Goal: Task Accomplishment & Management: Complete application form

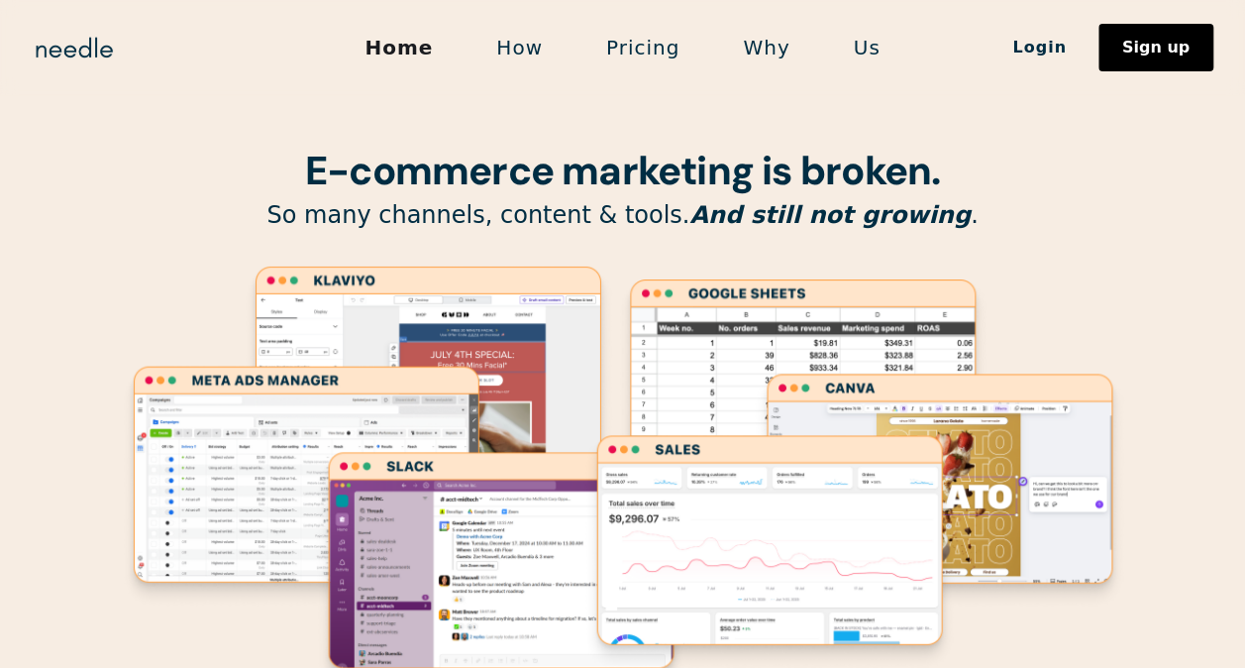
click at [539, 50] on link "How" at bounding box center [520, 48] width 110 height 42
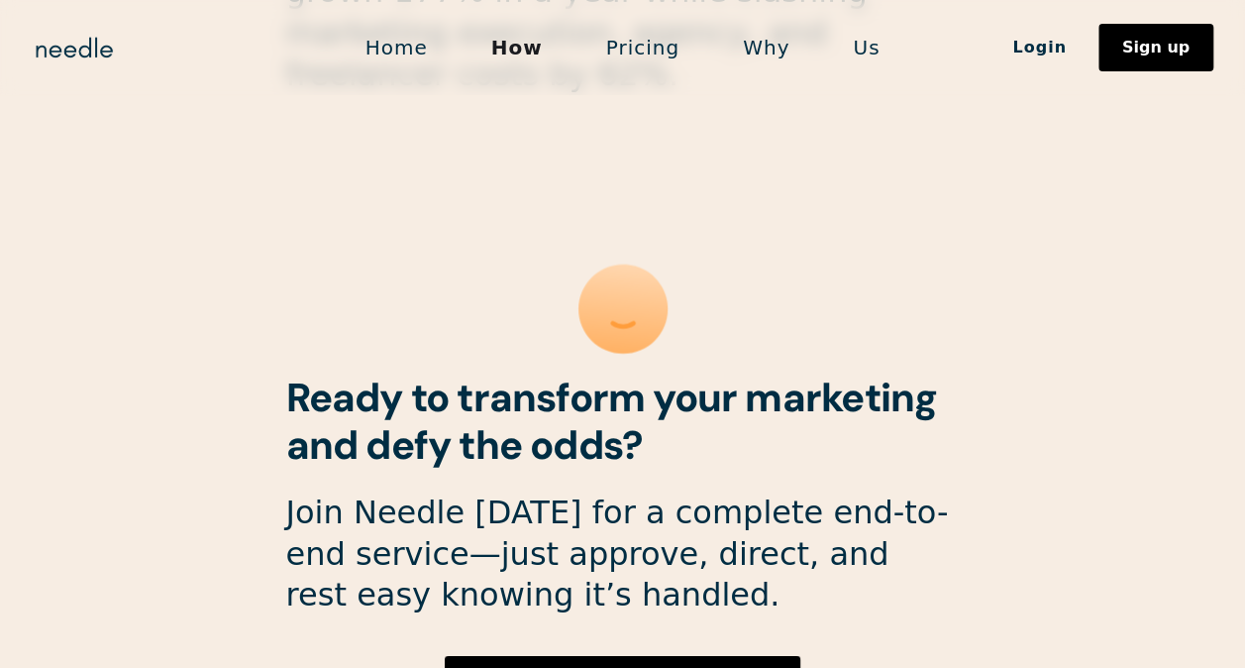
scroll to position [5472, 0]
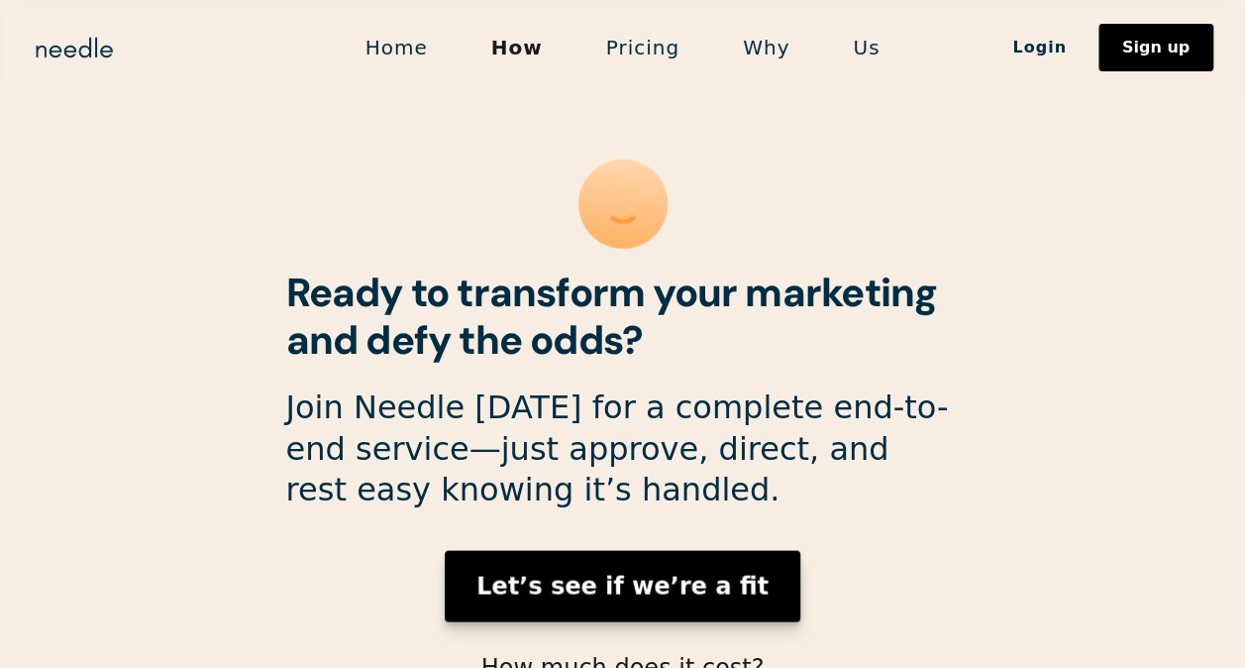
click at [675, 571] on strong "Let’s see if we’re a fit" at bounding box center [622, 585] width 292 height 28
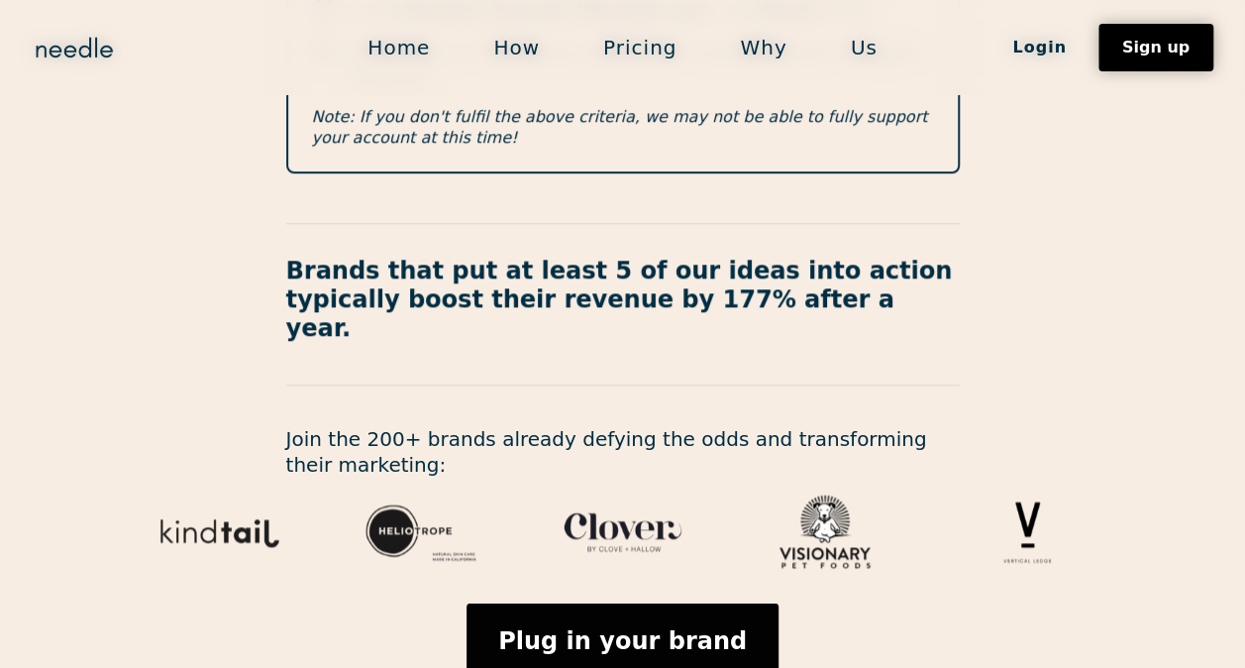
scroll to position [846, 0]
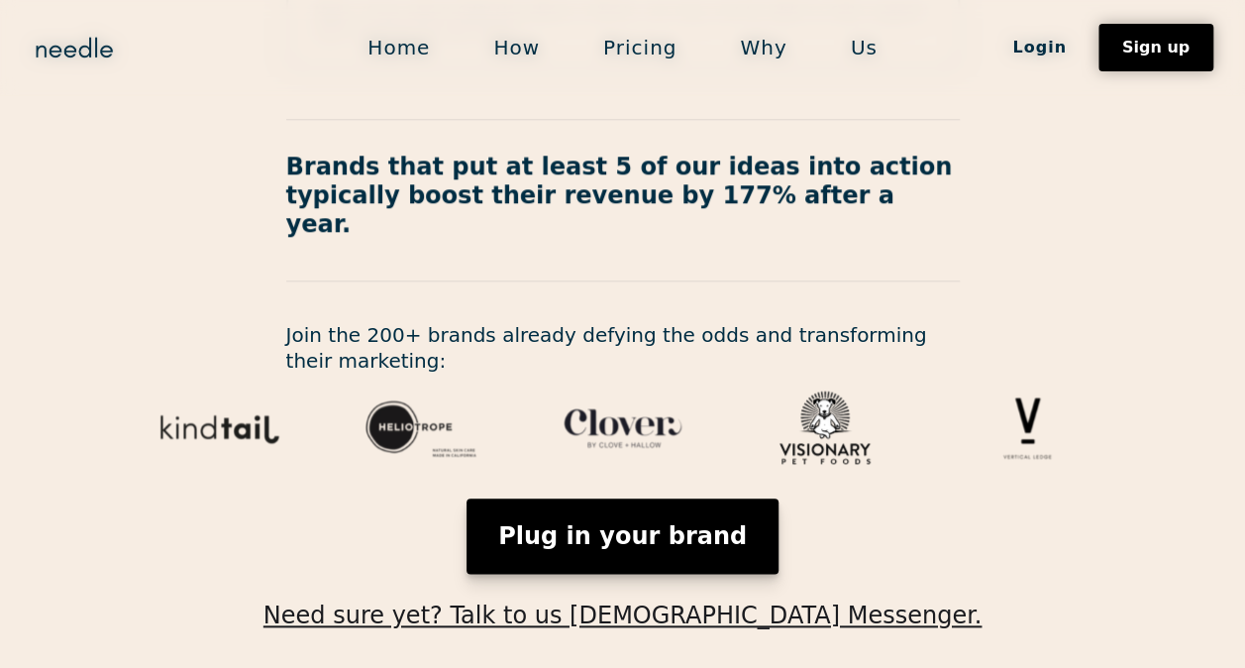
click at [671, 498] on link "Plug in your brand" at bounding box center [622, 535] width 312 height 75
